Goal: Information Seeking & Learning: Learn about a topic

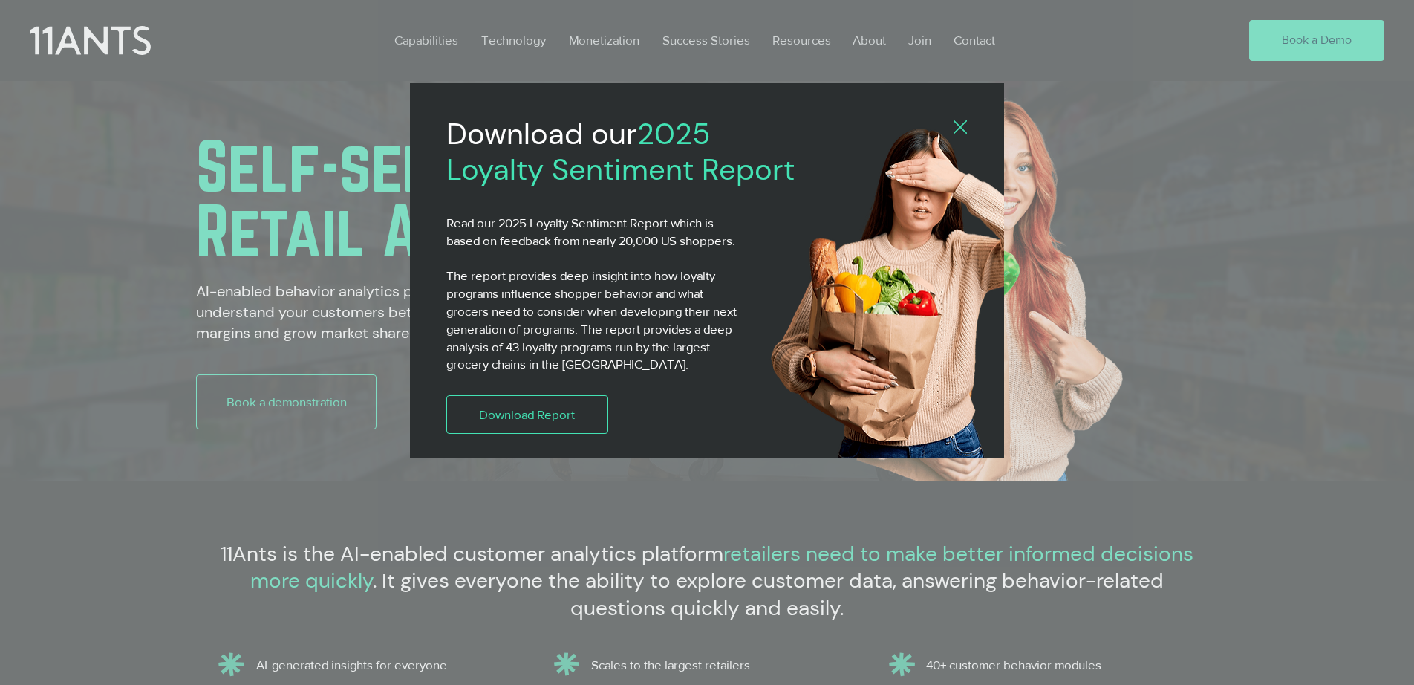
click at [964, 124] on icon "Back to site" at bounding box center [960, 126] width 13 height 13
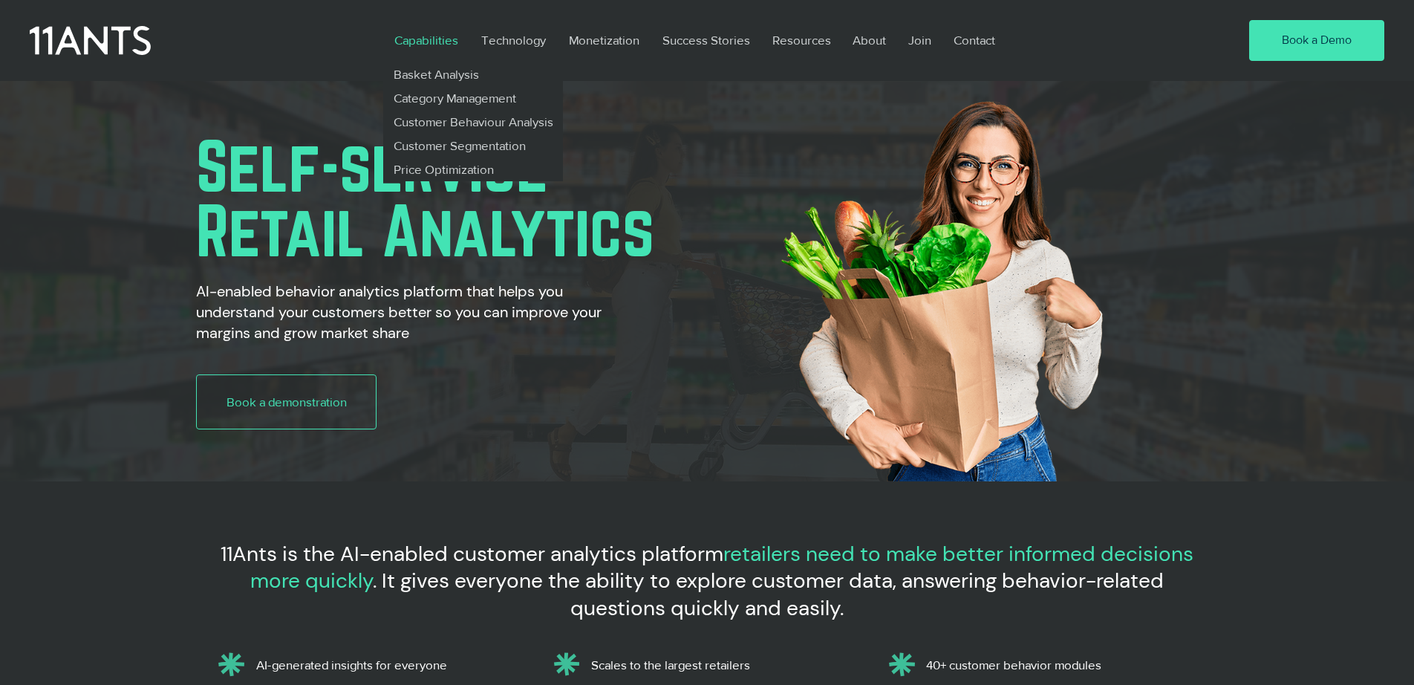
click at [430, 36] on p "Capabilities" at bounding box center [426, 40] width 79 height 34
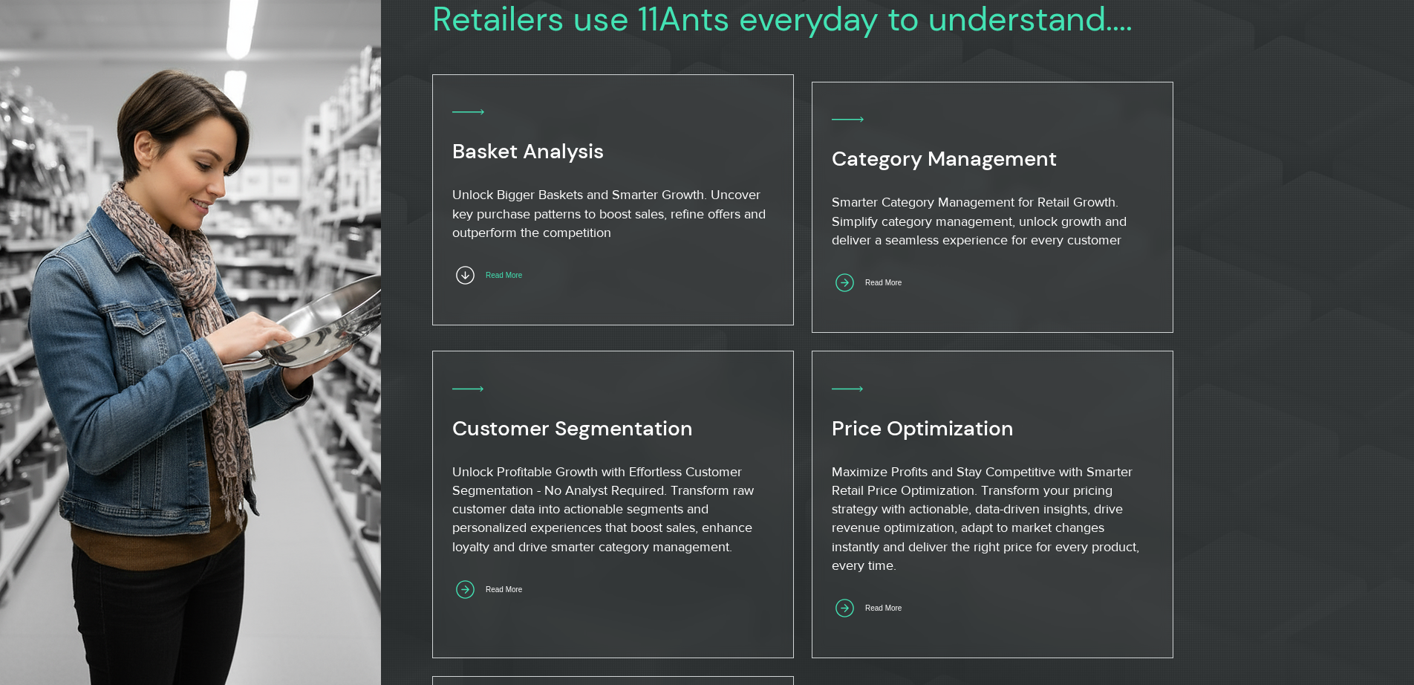
scroll to position [914, 0]
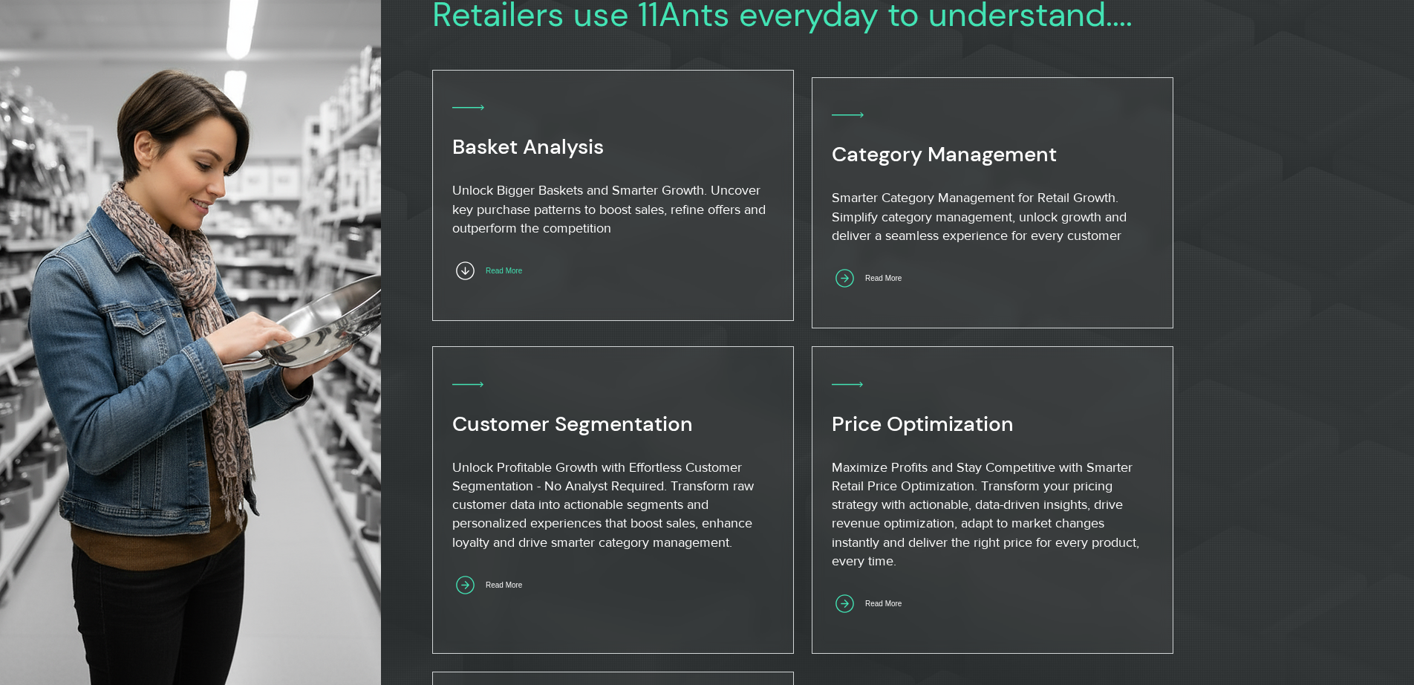
click at [504, 281] on span "Read More" at bounding box center [504, 271] width 105 height 29
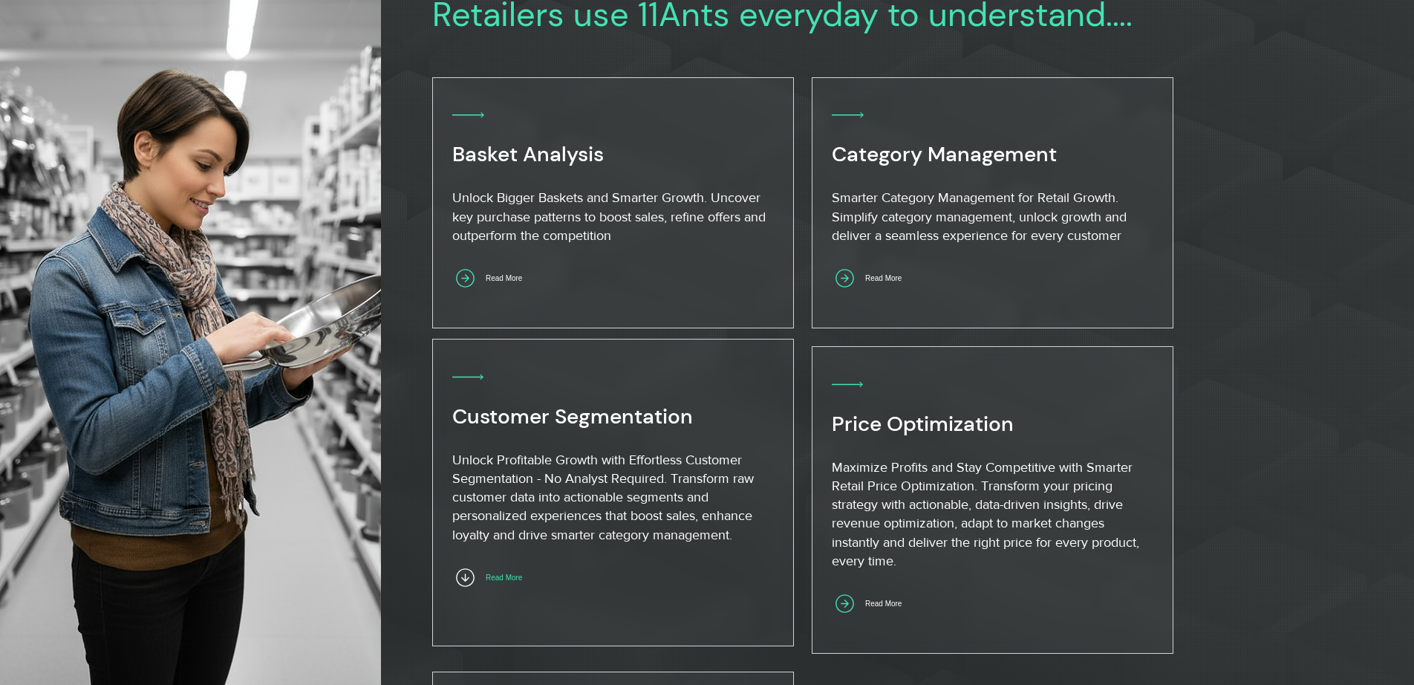
click at [510, 574] on span "Read More" at bounding box center [504, 577] width 36 height 8
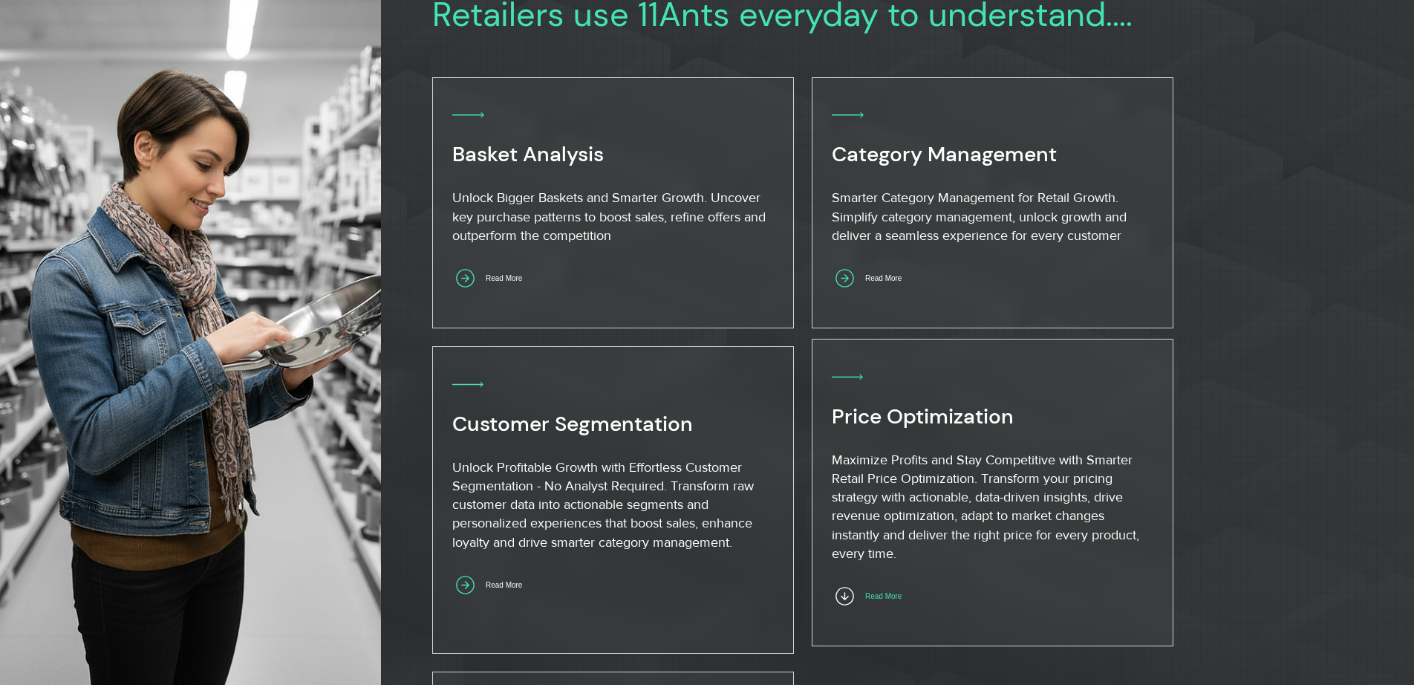
click at [891, 596] on span "Read More" at bounding box center [883, 596] width 36 height 8
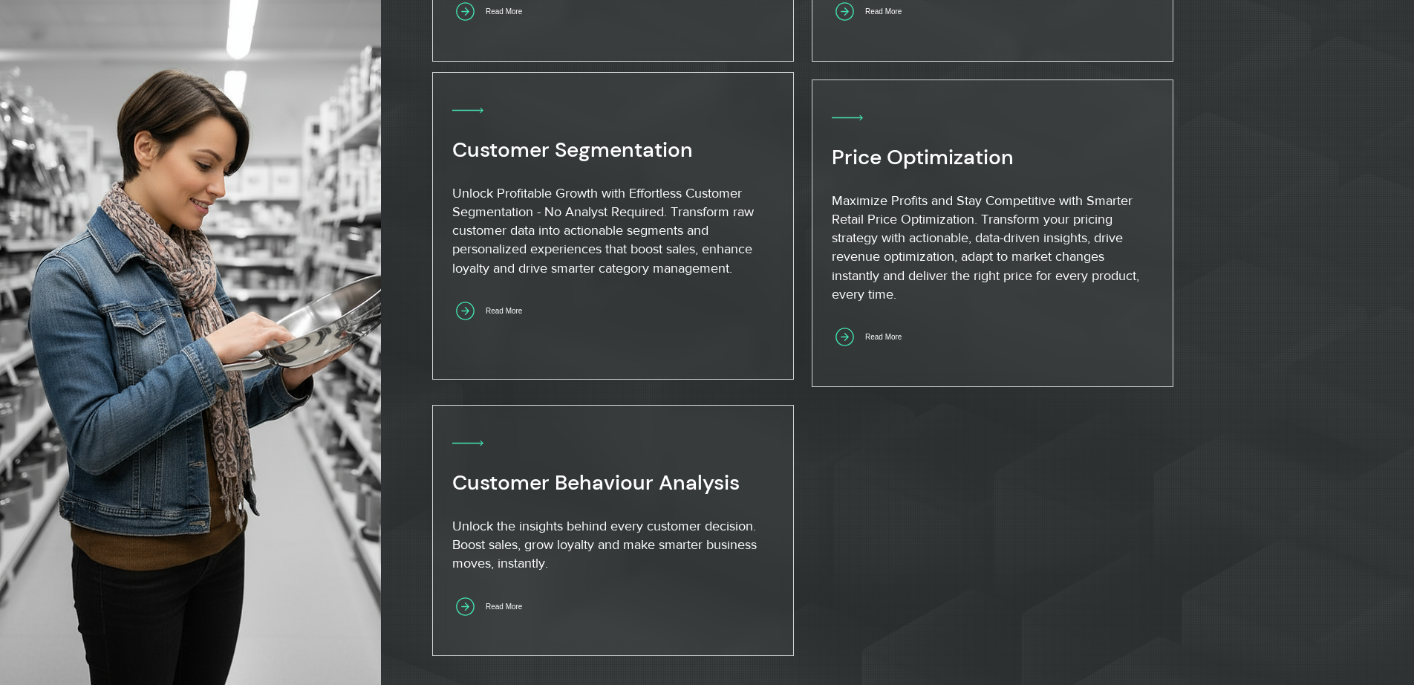
scroll to position [1259, 0]
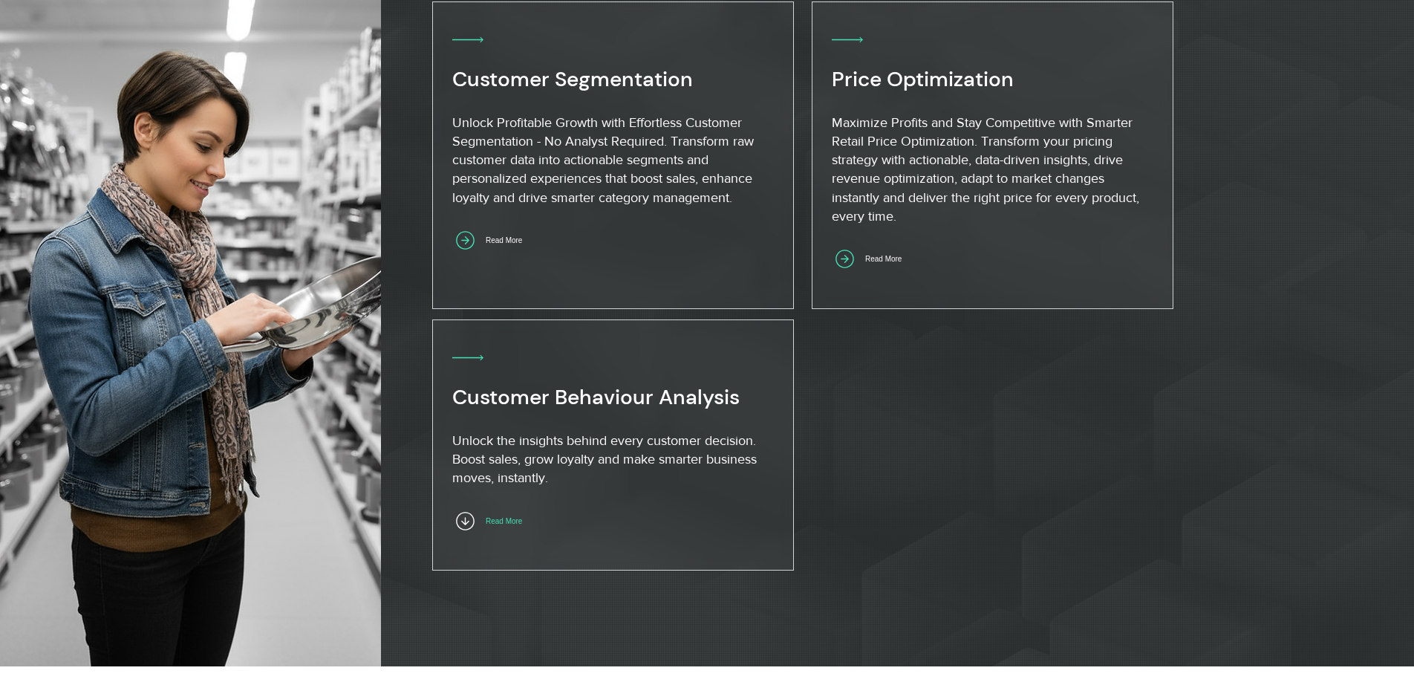
click at [511, 518] on span "Read More" at bounding box center [504, 521] width 36 height 8
click at [520, 523] on span "Read More" at bounding box center [504, 521] width 36 height 8
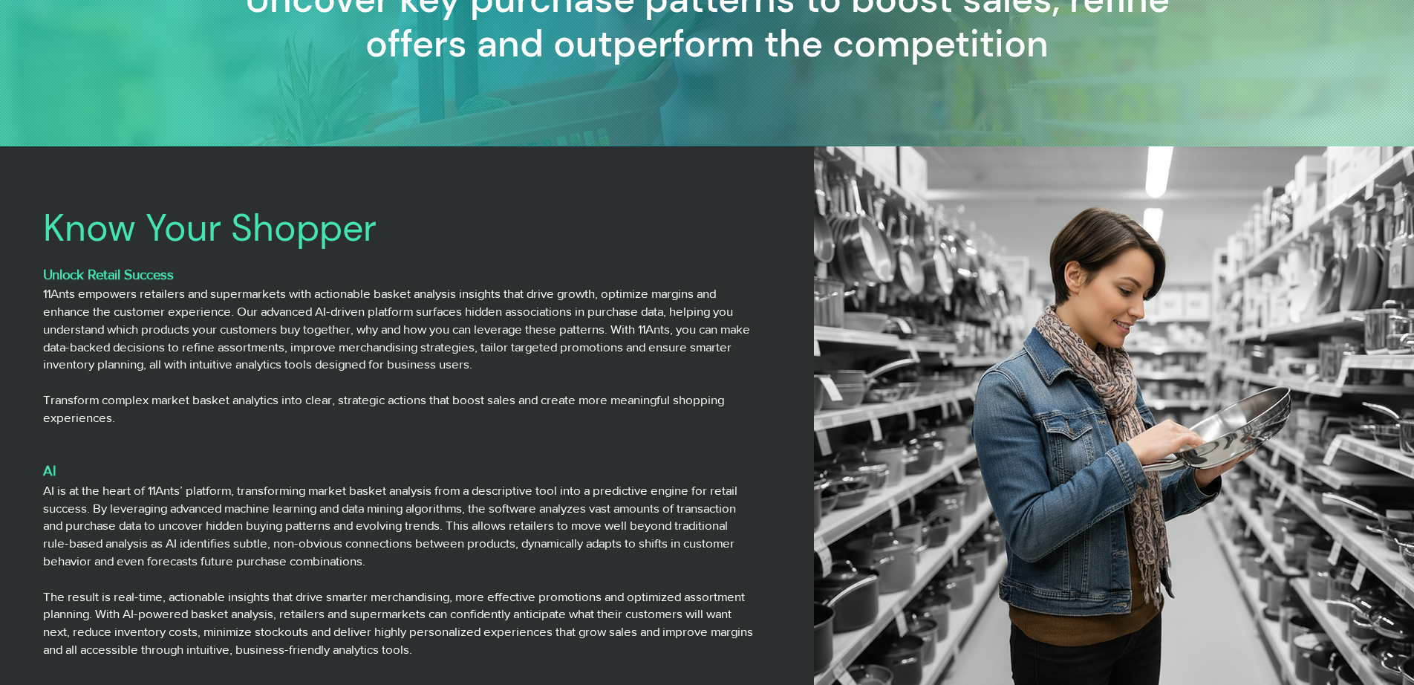
scroll to position [478, 0]
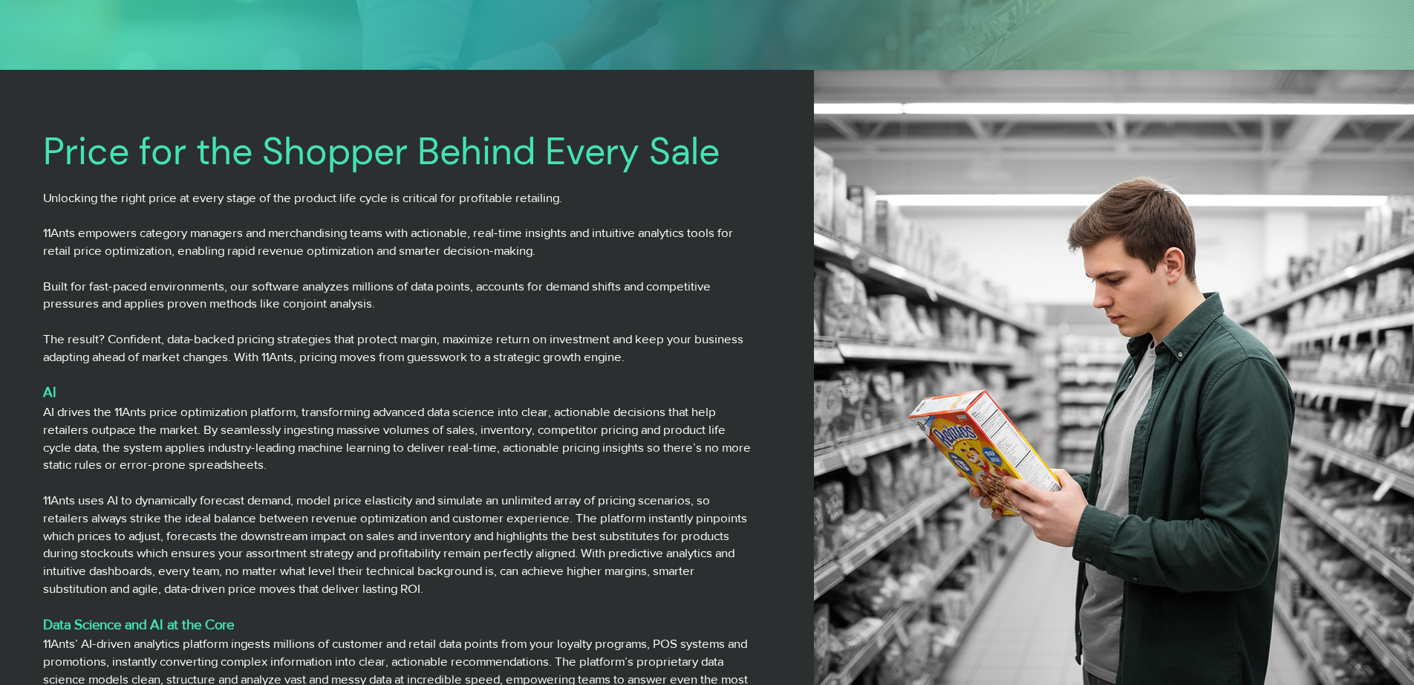
scroll to position [540, 0]
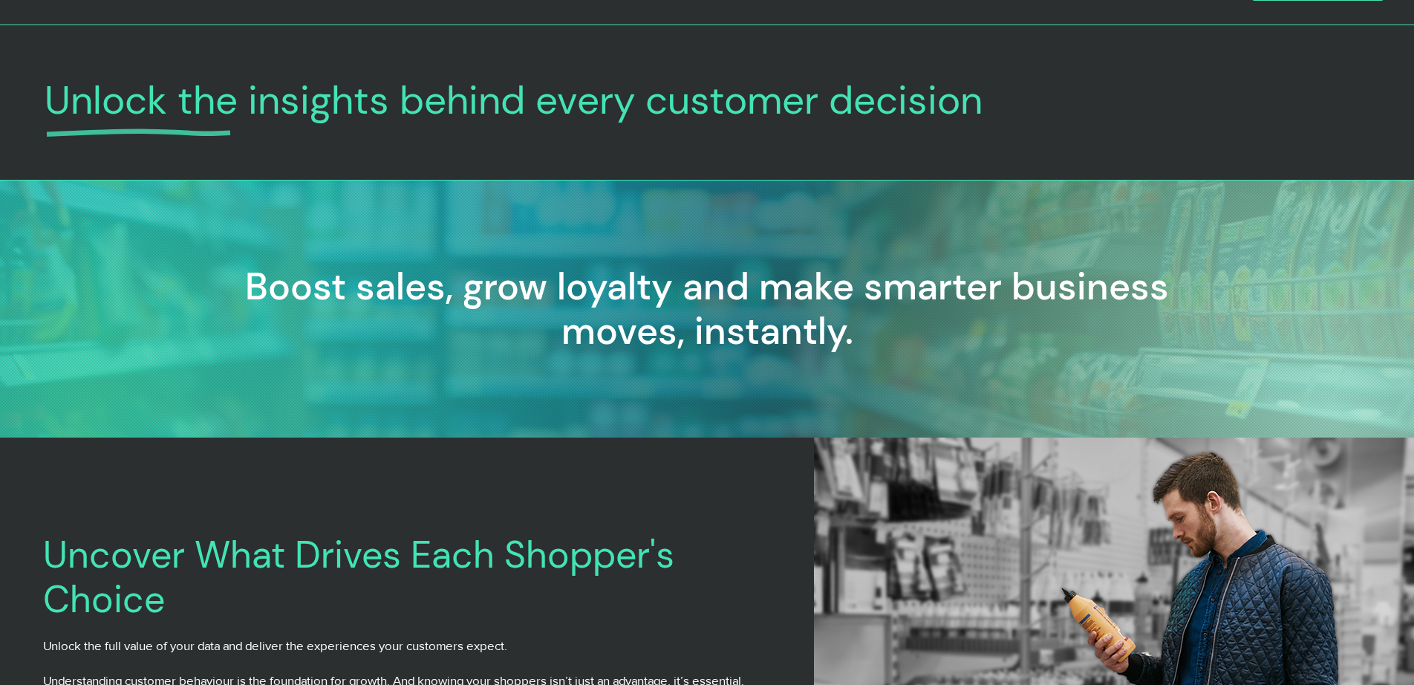
scroll to position [90, 0]
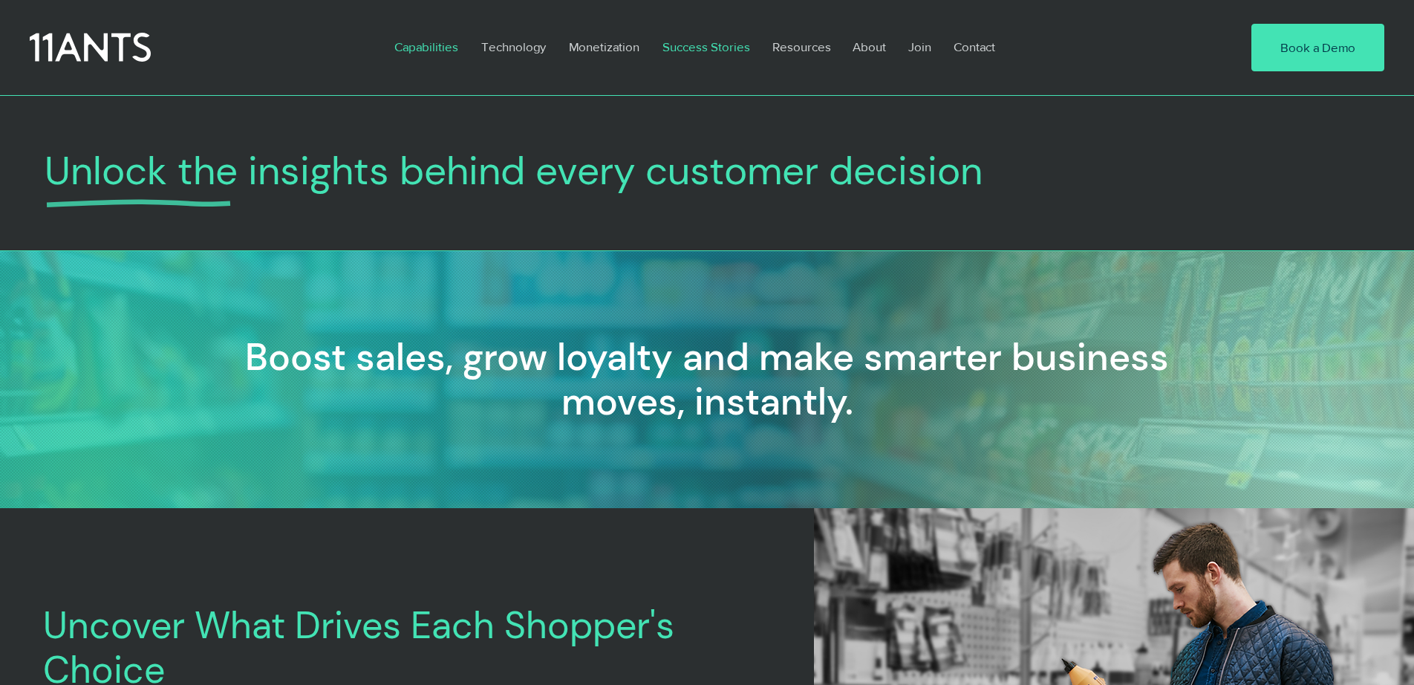
click at [679, 51] on p "Success Stories" at bounding box center [706, 47] width 103 height 34
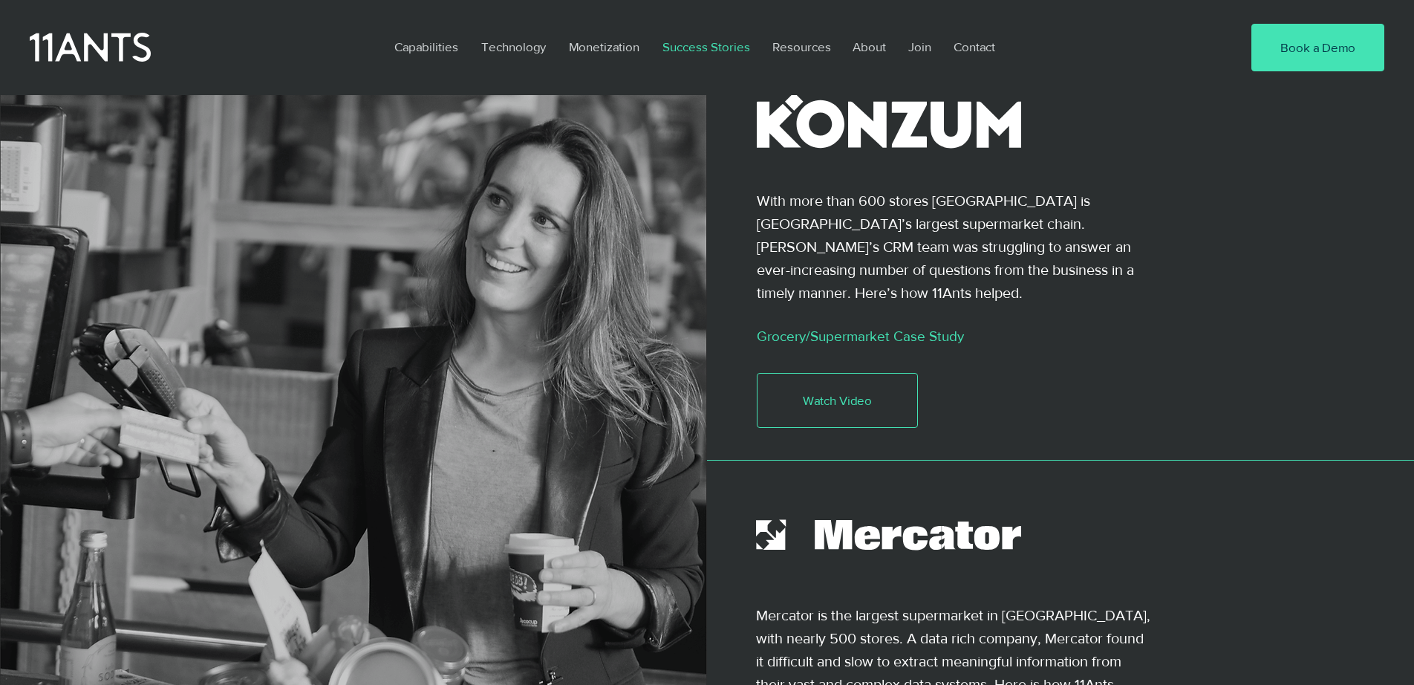
scroll to position [235, 0]
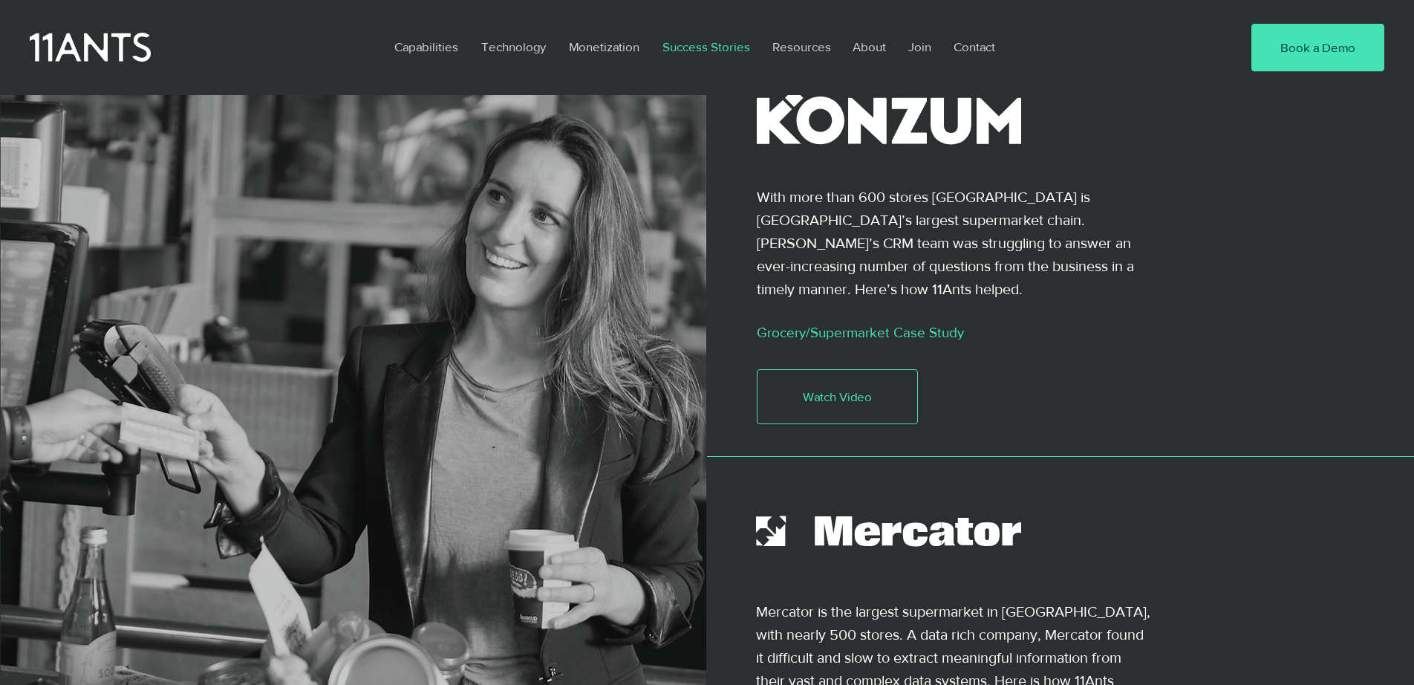
click at [836, 325] on link "Grocery/Supermarket Case Study" at bounding box center [860, 333] width 207 height 16
